Goal: Task Accomplishment & Management: Manage account settings

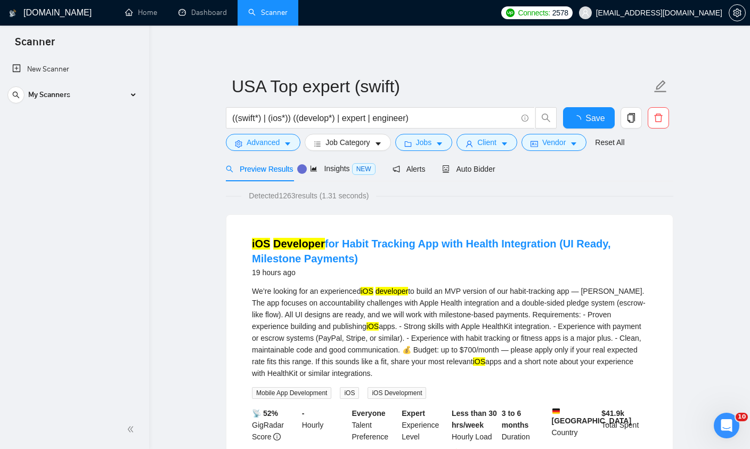
scroll to position [68, 0]
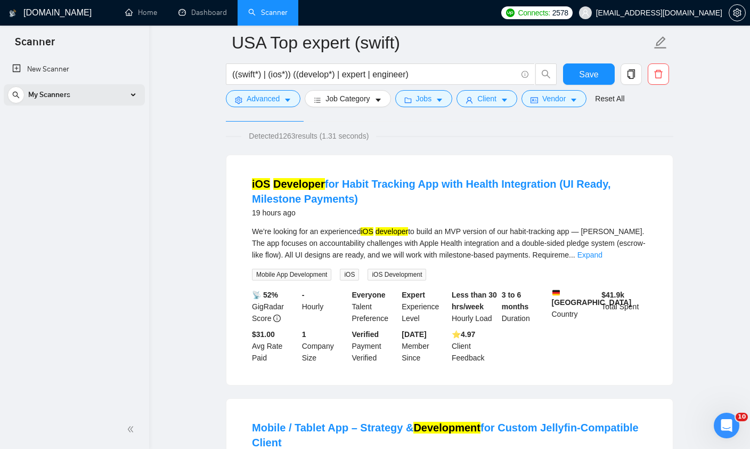
click at [90, 96] on div "My Scanners" at bounding box center [74, 94] width 134 height 21
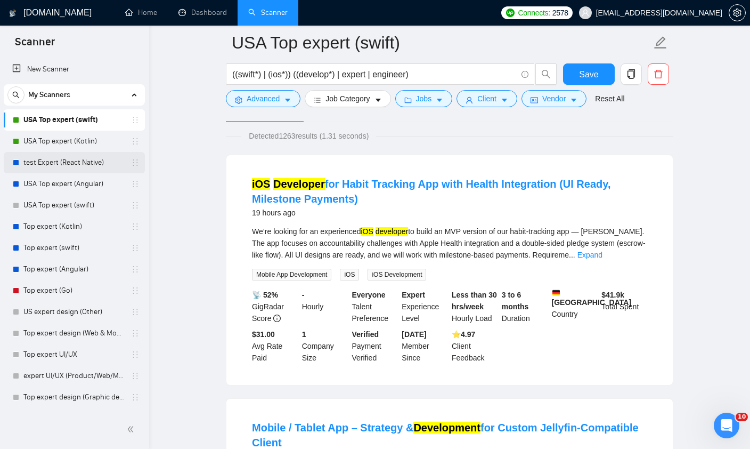
click at [76, 165] on link "test Expert (React Native)" at bounding box center [73, 162] width 101 height 21
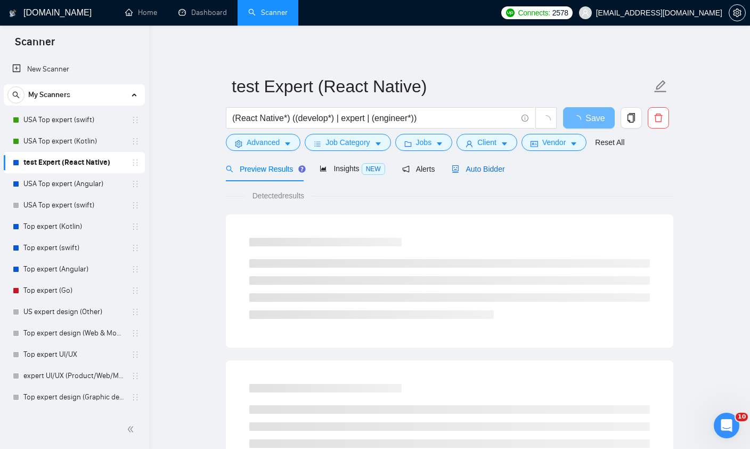
click at [481, 168] on span "Auto Bidder" at bounding box center [478, 169] width 53 height 9
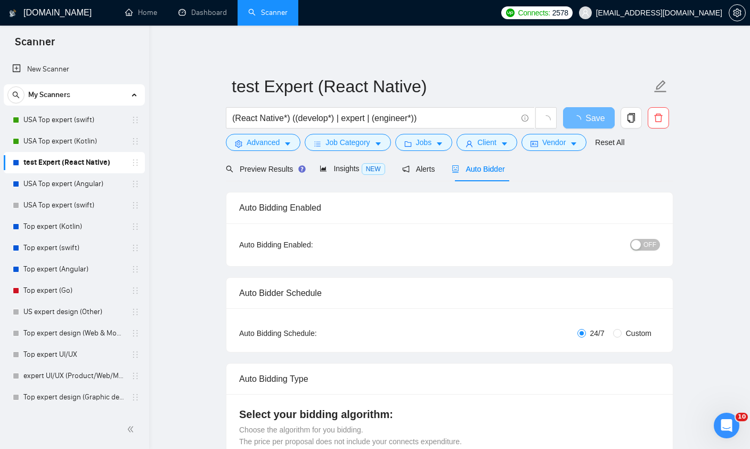
click at [656, 249] on button "OFF" at bounding box center [645, 245] width 30 height 12
click at [588, 120] on span "Save" at bounding box center [588, 117] width 19 height 13
click at [382, 148] on button "Job Category" at bounding box center [348, 142] width 86 height 17
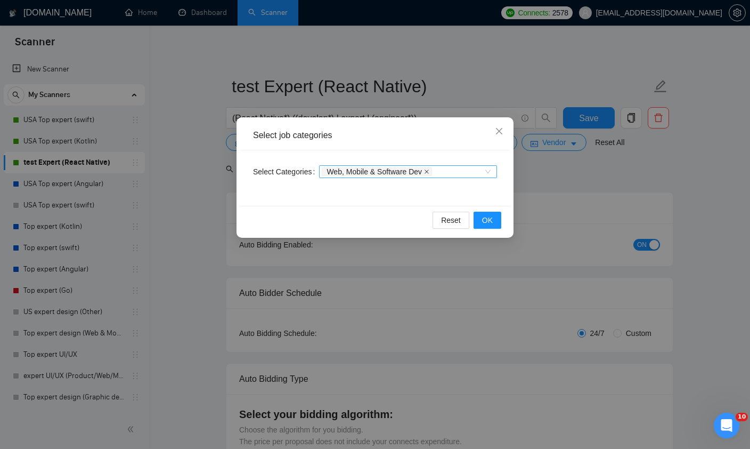
click at [429, 174] on span at bounding box center [426, 171] width 5 height 7
click at [487, 218] on span "OK" at bounding box center [487, 220] width 11 height 12
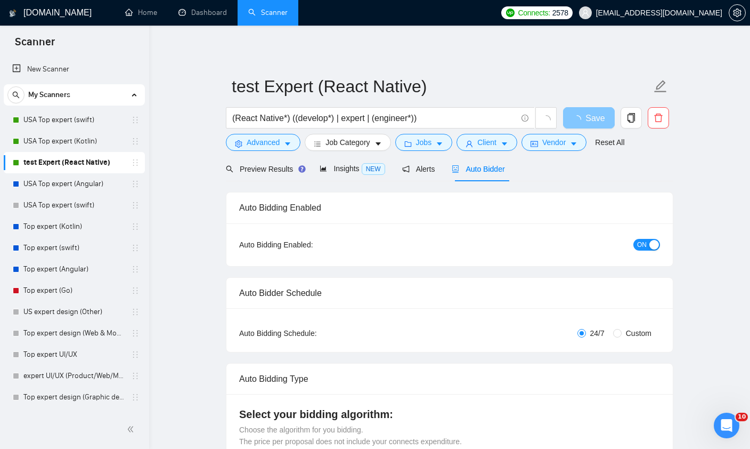
click at [582, 122] on span "loading" at bounding box center [579, 119] width 13 height 9
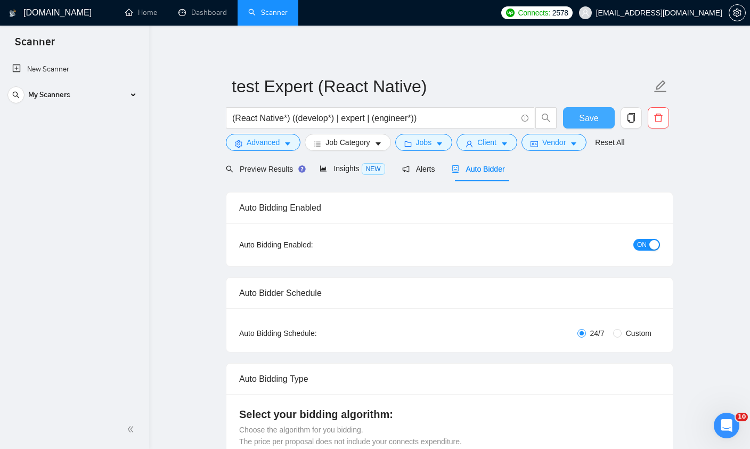
click at [594, 122] on span "Save" at bounding box center [588, 117] width 19 height 13
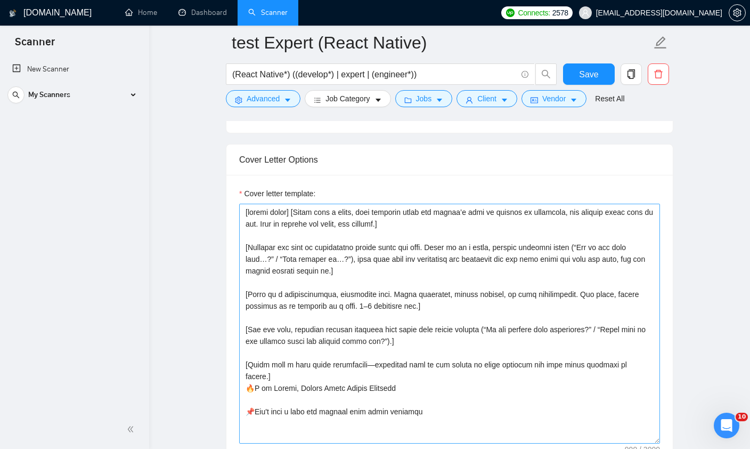
scroll to position [1138, 0]
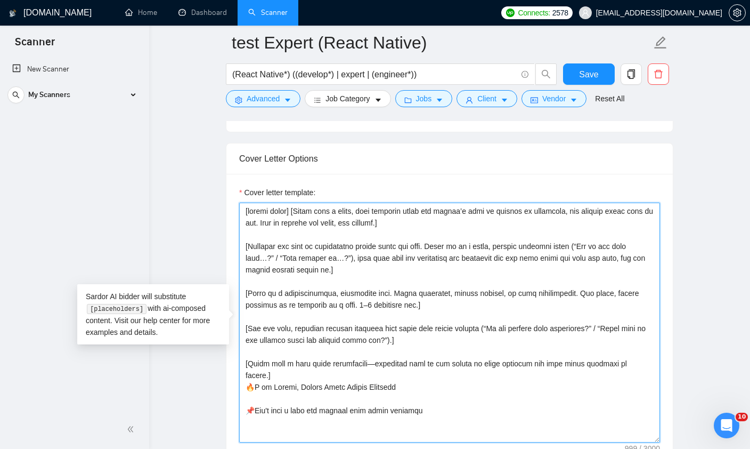
drag, startPoint x: 256, startPoint y: 396, endPoint x: 488, endPoint y: 404, distance: 232.4
click at [488, 405] on textarea "Cover letter template:" at bounding box center [449, 322] width 421 height 240
click at [444, 393] on textarea "Cover letter template:" at bounding box center [449, 322] width 421 height 240
click at [303, 398] on textarea "Cover letter template:" at bounding box center [449, 322] width 421 height 240
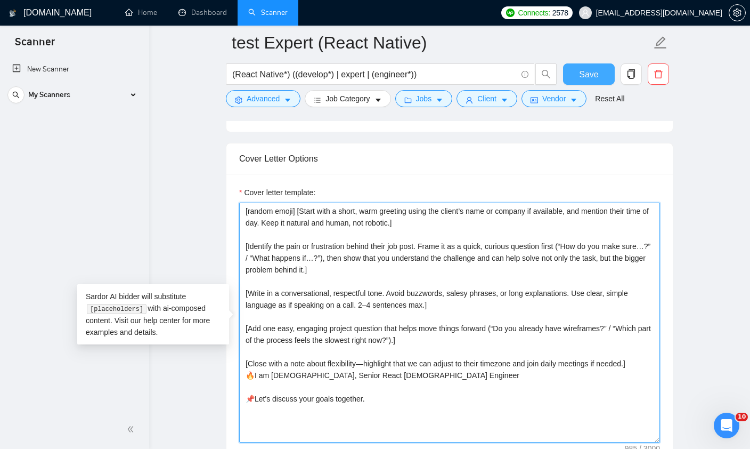
type textarea "[random emoji] [Start with a short, warm greeting using the client’s name or co…"
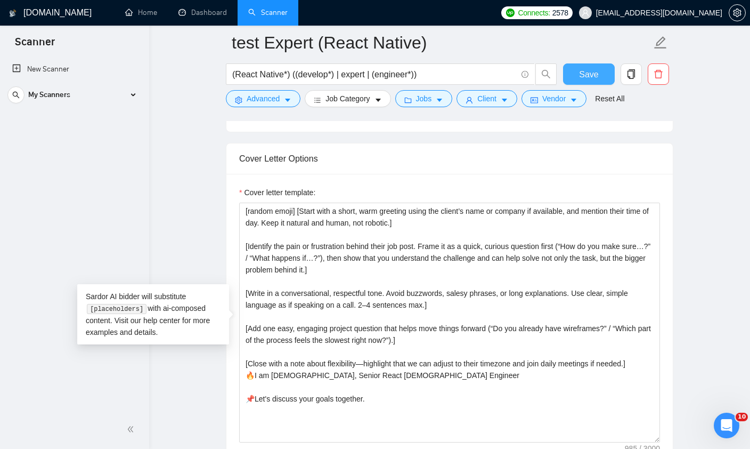
click at [592, 78] on span "Save" at bounding box center [588, 74] width 19 height 13
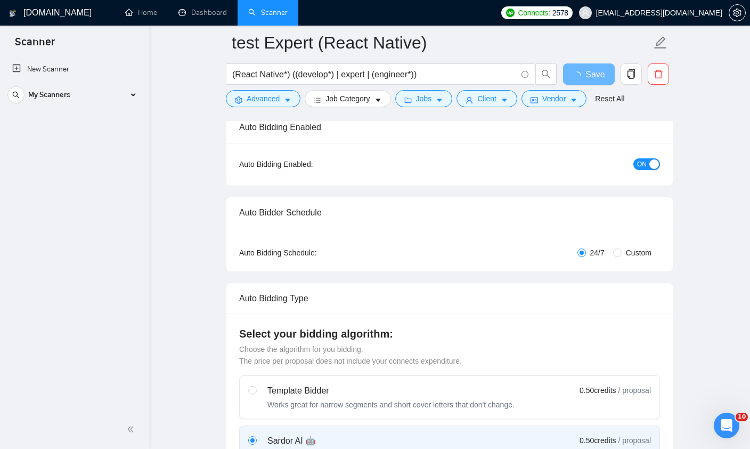
scroll to position [0, 0]
